Goal: Navigation & Orientation: Find specific page/section

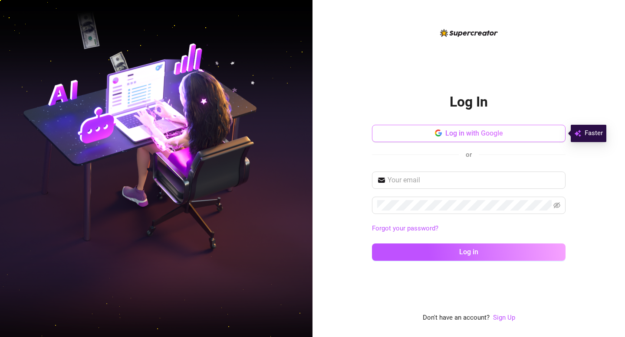
click at [417, 128] on button "Log in with Google" at bounding box center [468, 133] width 193 height 17
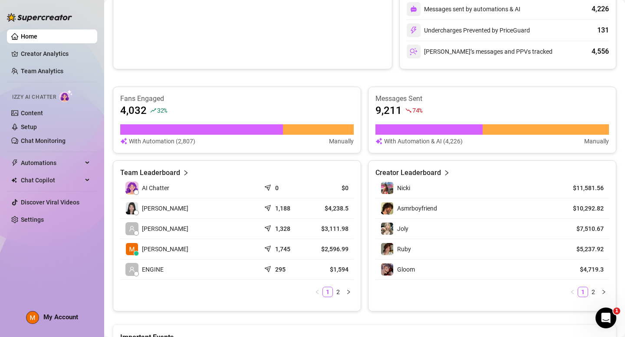
scroll to position [284, 0]
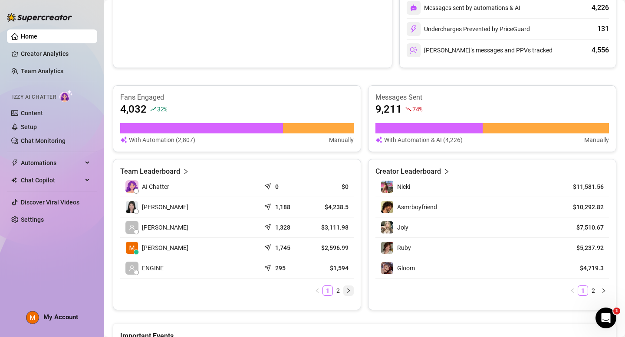
click at [344, 293] on button "button" at bounding box center [348, 291] width 10 height 10
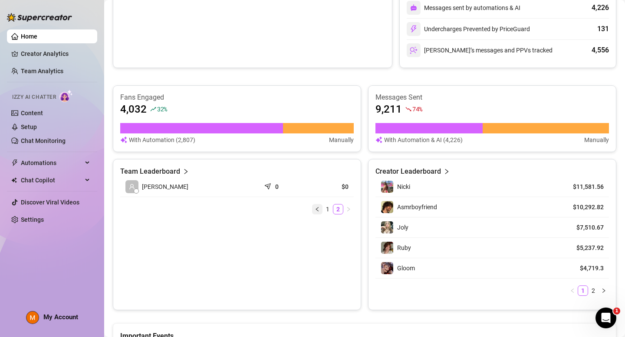
click at [318, 213] on button "button" at bounding box center [317, 209] width 10 height 10
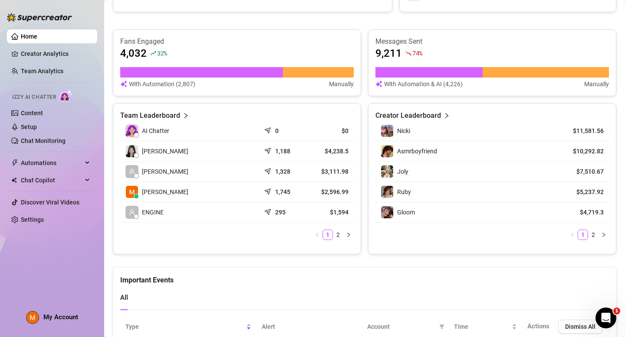
scroll to position [338, 0]
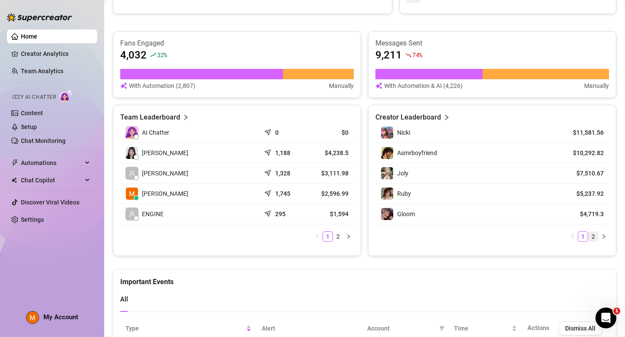
click at [594, 237] on link "2" at bounding box center [593, 237] width 10 height 10
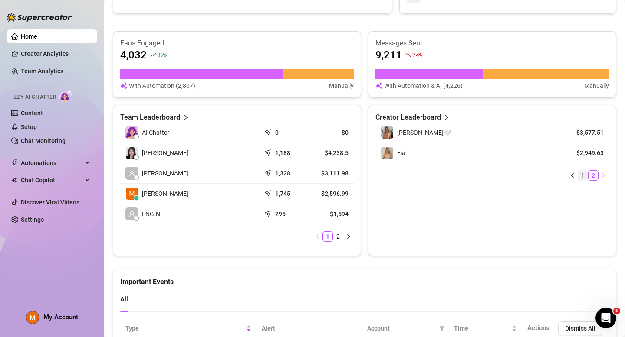
click at [586, 173] on link "1" at bounding box center [583, 176] width 10 height 10
